Goal: Check status: Check status

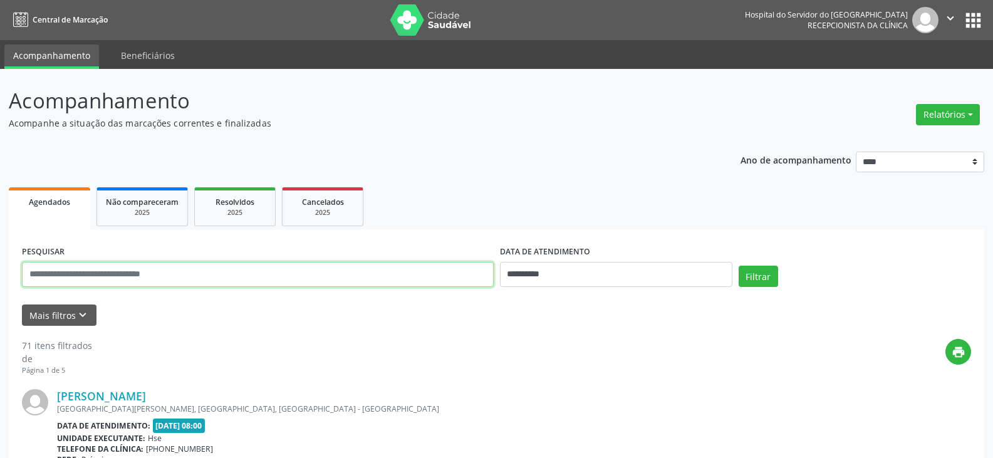
click at [175, 279] on input "text" at bounding box center [258, 274] width 472 height 25
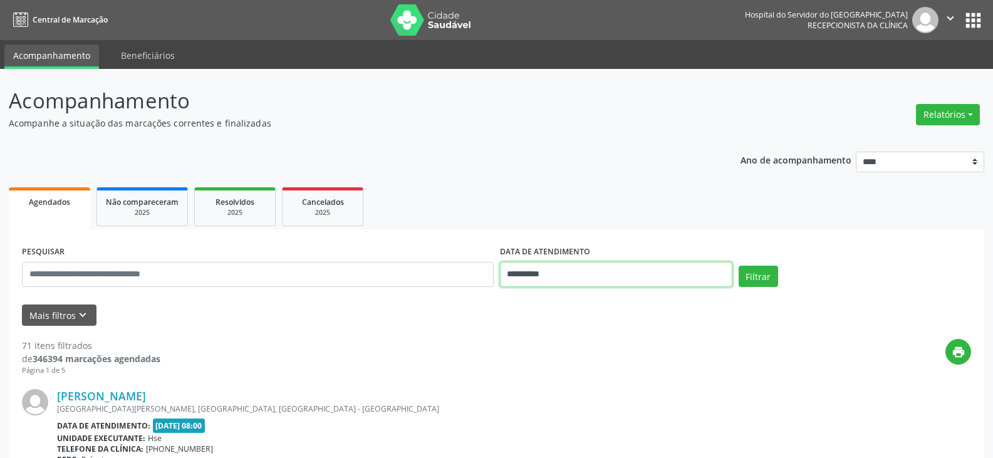
click at [524, 268] on input "**********" at bounding box center [616, 274] width 232 height 25
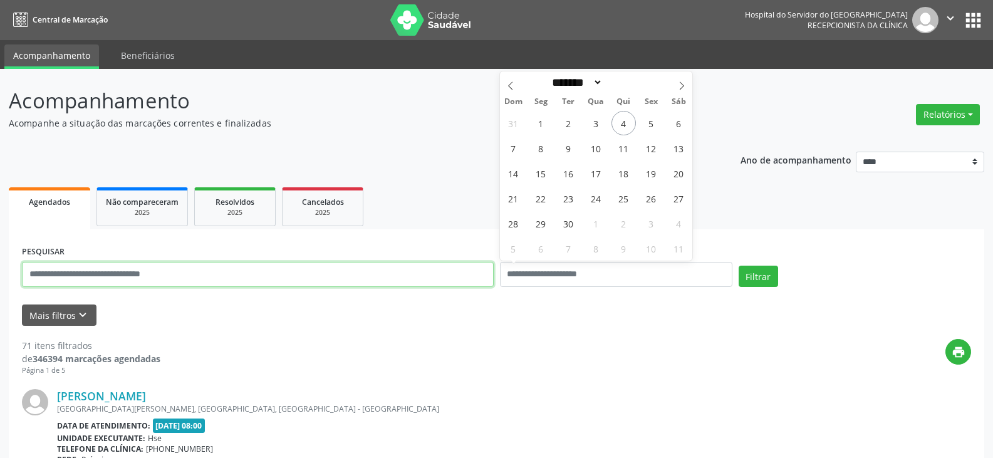
click at [453, 278] on input "text" at bounding box center [258, 274] width 472 height 25
click at [282, 285] on input "text" at bounding box center [258, 274] width 472 height 25
type input "**********"
click at [738, 266] on button "Filtrar" at bounding box center [757, 276] width 39 height 21
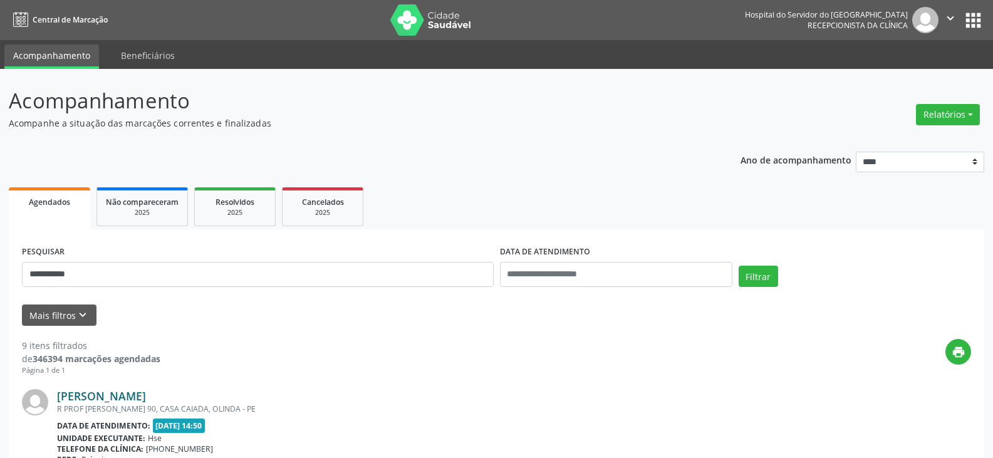
click at [146, 393] on link "[PERSON_NAME]" at bounding box center [101, 396] width 89 height 14
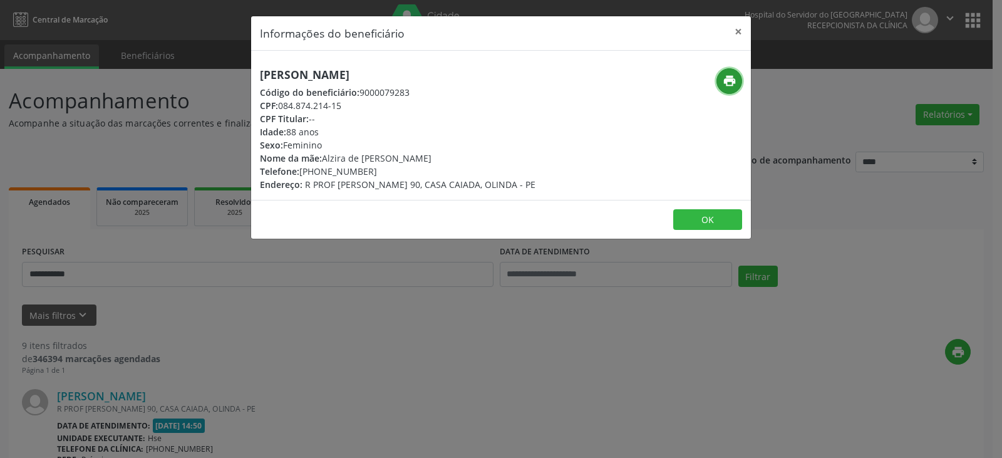
click at [723, 82] on icon "print" at bounding box center [730, 81] width 14 height 14
drag, startPoint x: 317, startPoint y: 172, endPoint x: 369, endPoint y: 171, distance: 51.4
click at [369, 171] on div "Telefone: [PHONE_NUMBER]" at bounding box center [398, 171] width 276 height 13
copy div "98792-7420"
click at [741, 36] on button "×" at bounding box center [738, 31] width 25 height 31
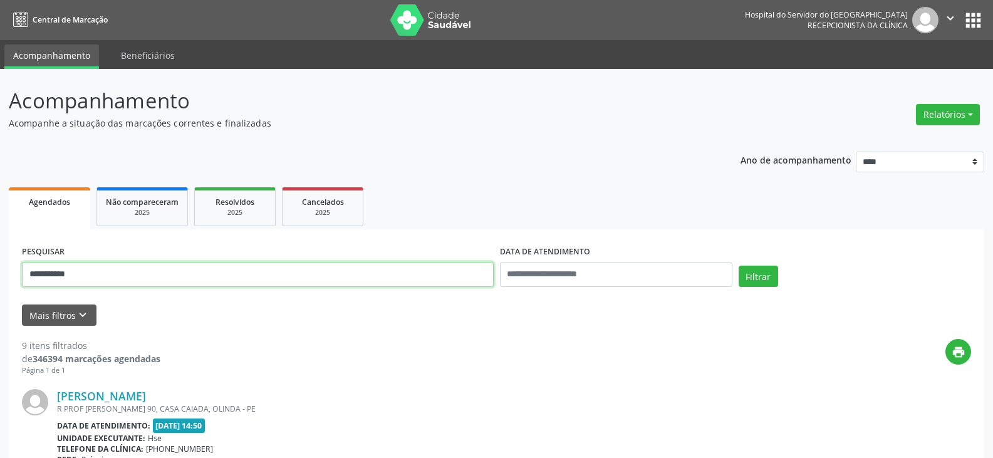
drag, startPoint x: 210, startPoint y: 272, endPoint x: 0, endPoint y: 273, distance: 209.8
click at [738, 266] on button "Filtrar" at bounding box center [757, 276] width 39 height 21
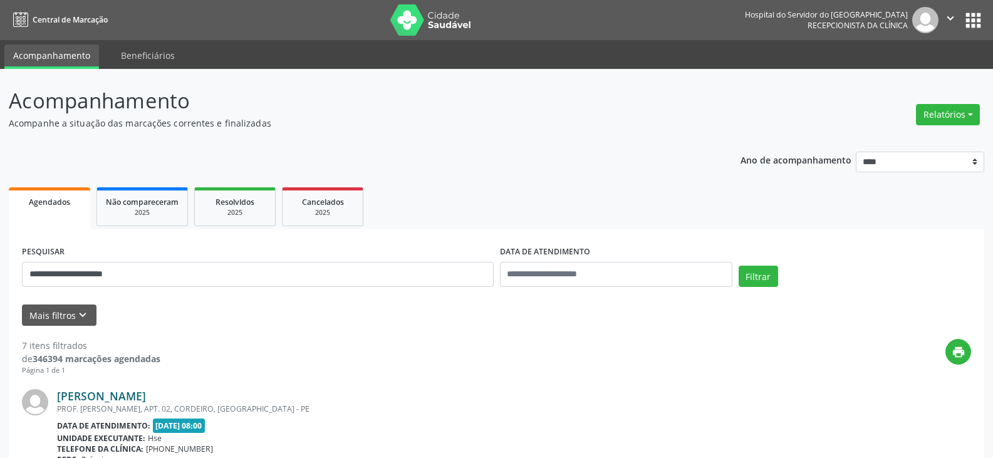
click at [137, 396] on link "[PERSON_NAME]" at bounding box center [101, 396] width 89 height 14
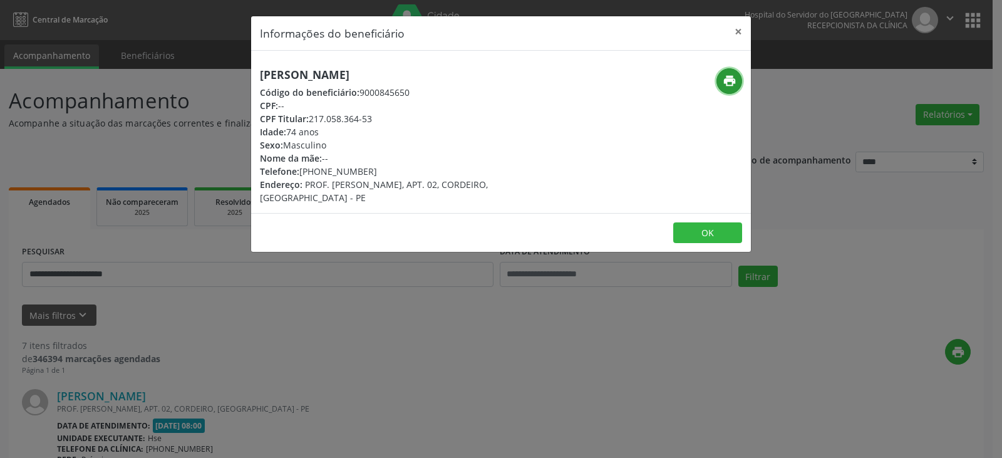
click at [736, 75] on button "print" at bounding box center [729, 81] width 26 height 26
drag, startPoint x: 308, startPoint y: 118, endPoint x: 388, endPoint y: 118, distance: 79.5
click at [388, 118] on div "CPF Titular: 217.058.364-53" at bounding box center [418, 118] width 316 height 13
copy div "217.058.364-53"
drag, startPoint x: 318, startPoint y: 172, endPoint x: 373, endPoint y: 172, distance: 54.5
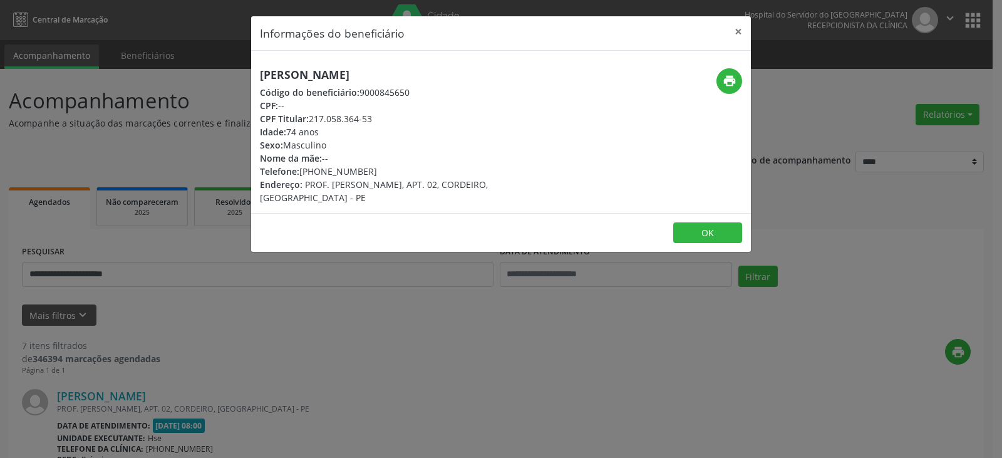
click at [373, 172] on div "Telefone: [PHONE_NUMBER]" at bounding box center [418, 171] width 316 height 13
copy div "99155-3466"
drag, startPoint x: 311, startPoint y: 120, endPoint x: 386, endPoint y: 126, distance: 74.8
click at [386, 126] on div "[PERSON_NAME] Código do beneficiário: 9000845650 CPF: -- CPF Titular: 217.058.3…" at bounding box center [418, 136] width 316 height 136
drag, startPoint x: 359, startPoint y: 123, endPoint x: 323, endPoint y: 123, distance: 35.7
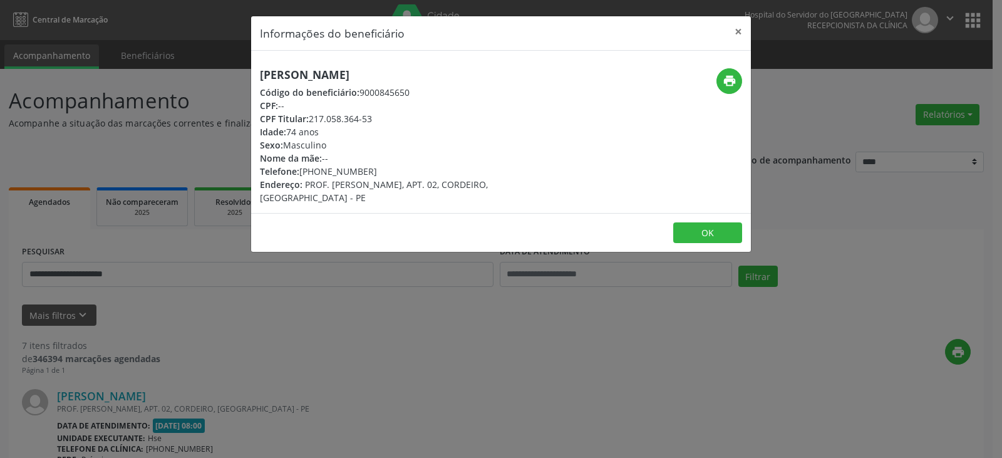
click at [359, 123] on div "CPF Titular: 217.058.364-53" at bounding box center [418, 118] width 316 height 13
click at [307, 116] on span "CPF Titular:" at bounding box center [284, 119] width 49 height 12
drag, startPoint x: 312, startPoint y: 118, endPoint x: 386, endPoint y: 115, distance: 74.0
click at [382, 118] on div "CPF Titular: 217.058.364-53" at bounding box center [418, 118] width 316 height 13
copy div "217.058.364-53"
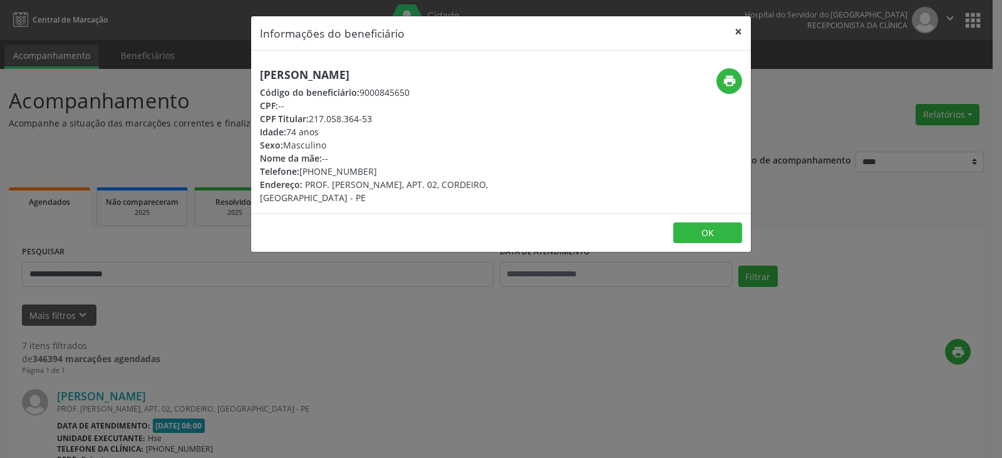
click at [731, 38] on button "×" at bounding box center [738, 31] width 25 height 31
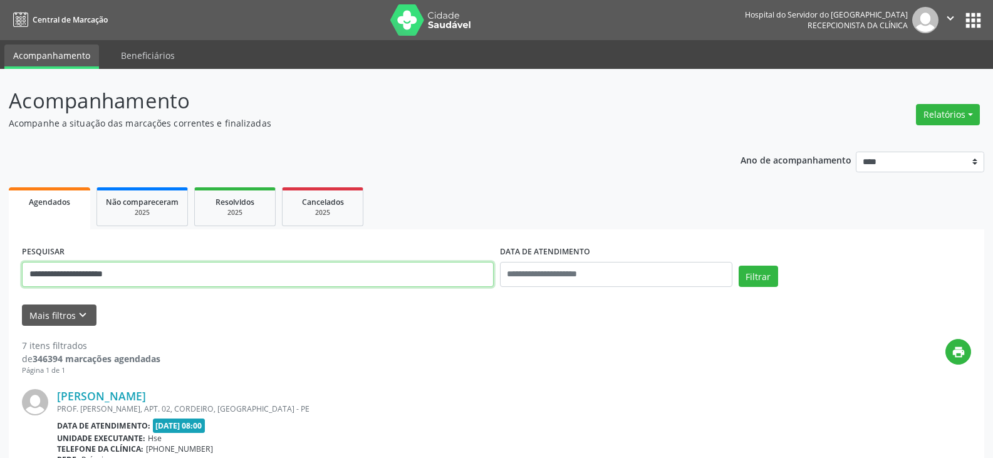
drag, startPoint x: 312, startPoint y: 271, endPoint x: 11, endPoint y: 280, distance: 301.4
paste input "text"
type input "**********"
click at [738, 266] on button "Filtrar" at bounding box center [757, 276] width 39 height 21
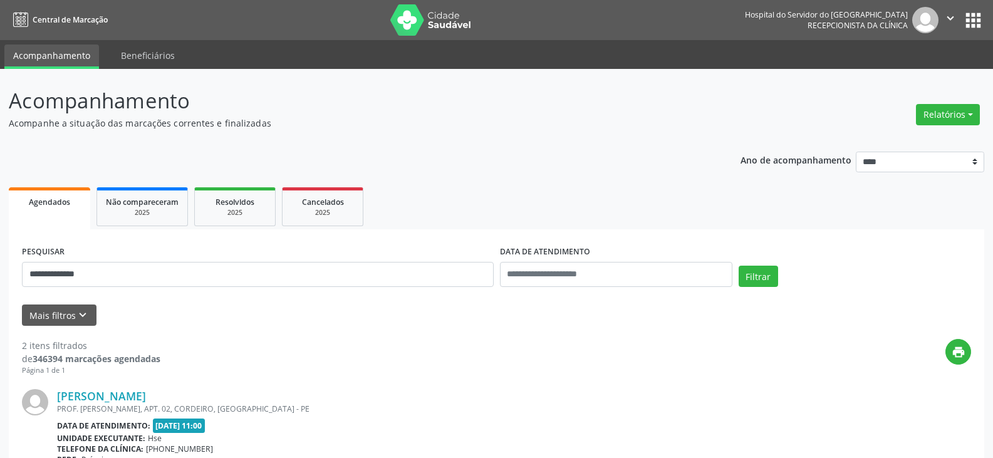
drag, startPoint x: 252, startPoint y: 395, endPoint x: 56, endPoint y: 401, distance: 195.5
copy div "[PERSON_NAME]"
